Goal: Information Seeking & Learning: Compare options

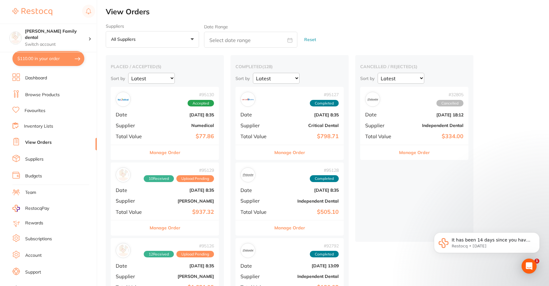
scroll to position [8, 0]
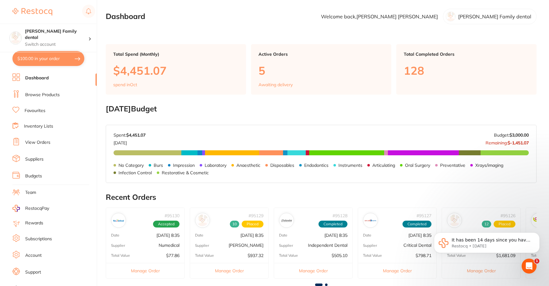
click at [43, 79] on link "Dashboard" at bounding box center [37, 78] width 24 height 6
click at [47, 92] on link "Browse Products" at bounding box center [42, 95] width 35 height 6
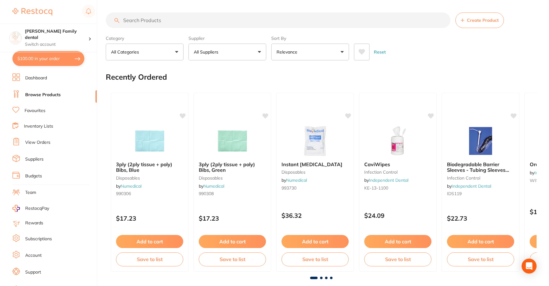
click at [188, 23] on input "search" at bounding box center [278, 20] width 344 height 16
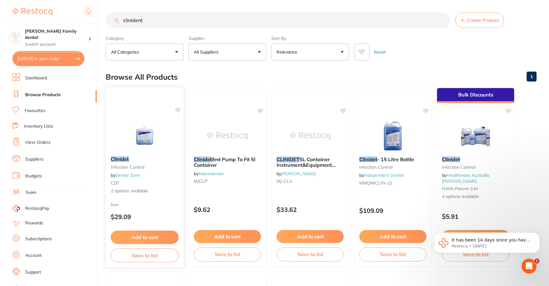
type input "clinident"
click at [148, 139] on img at bounding box center [144, 135] width 41 height 31
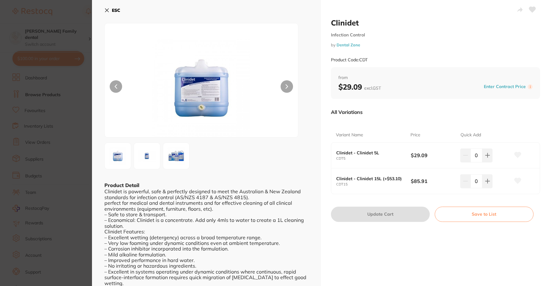
click at [107, 8] on icon at bounding box center [106, 10] width 5 height 5
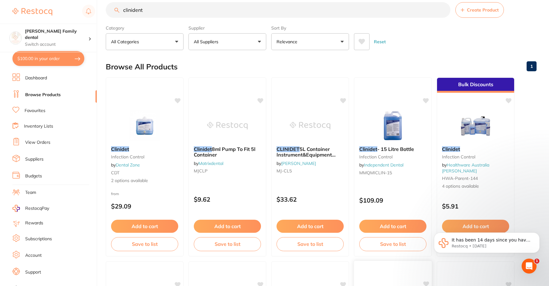
scroll to position [2, 0]
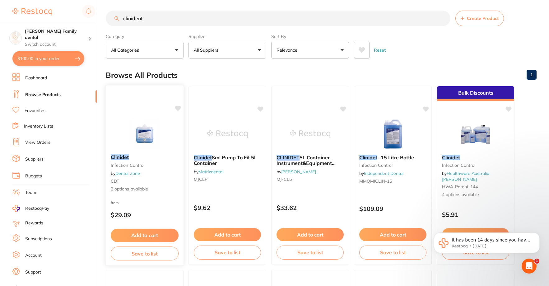
click at [150, 137] on img at bounding box center [144, 133] width 41 height 31
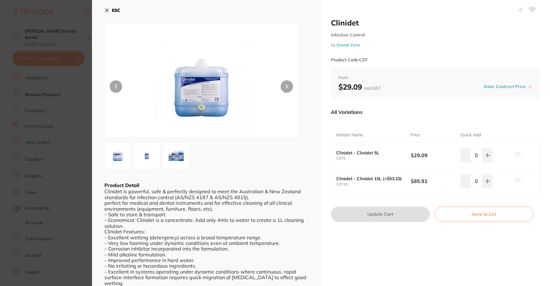
click at [85, 49] on section "Clinidet Infection Control by Dental Zone Product Code: CDT ESC Product Detail …" at bounding box center [275, 143] width 550 height 286
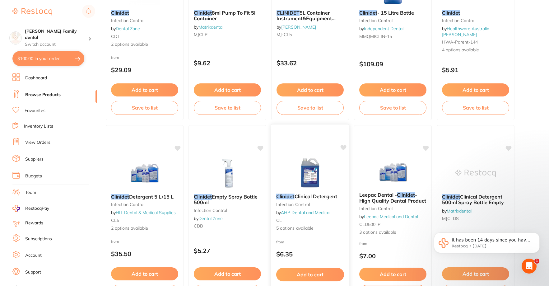
scroll to position [157, 0]
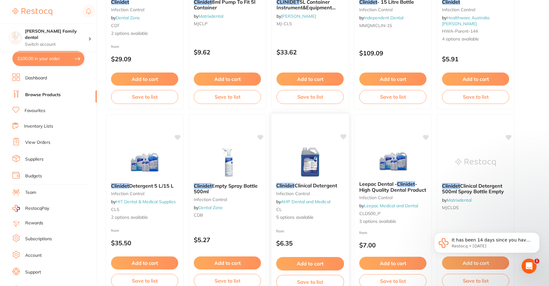
click at [311, 166] on img at bounding box center [309, 161] width 41 height 31
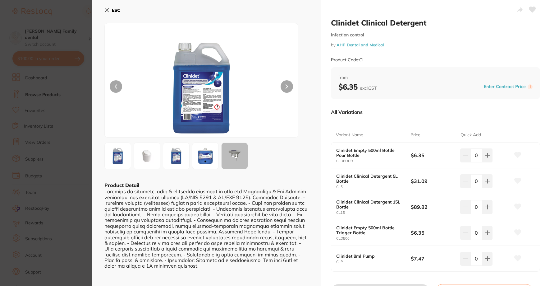
click at [64, 108] on section "Clinidet Clinical Detergent infection control by AHP Dental and Medical Product…" at bounding box center [275, 143] width 550 height 286
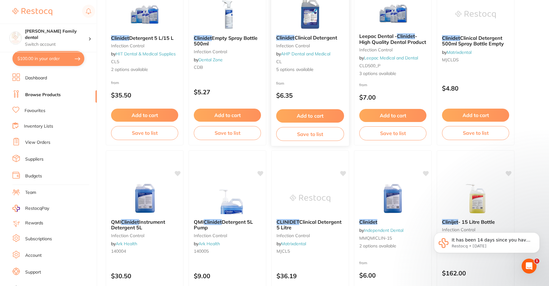
scroll to position [313, 0]
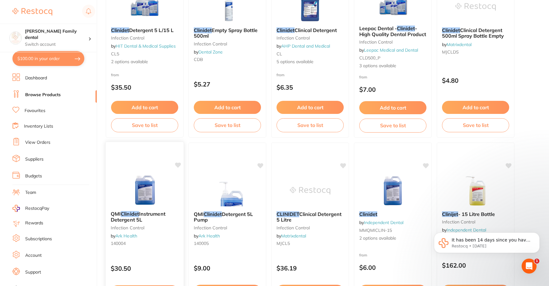
click at [157, 184] on img at bounding box center [144, 189] width 41 height 31
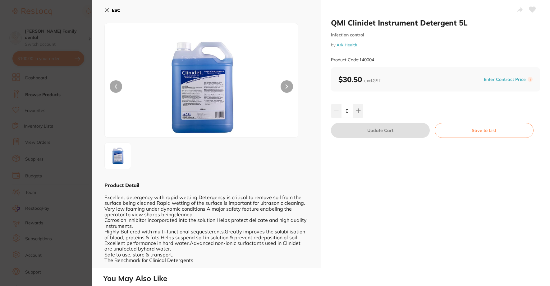
click at [107, 8] on icon at bounding box center [106, 10] width 5 height 5
